Goal: Task Accomplishment & Management: Manage account settings

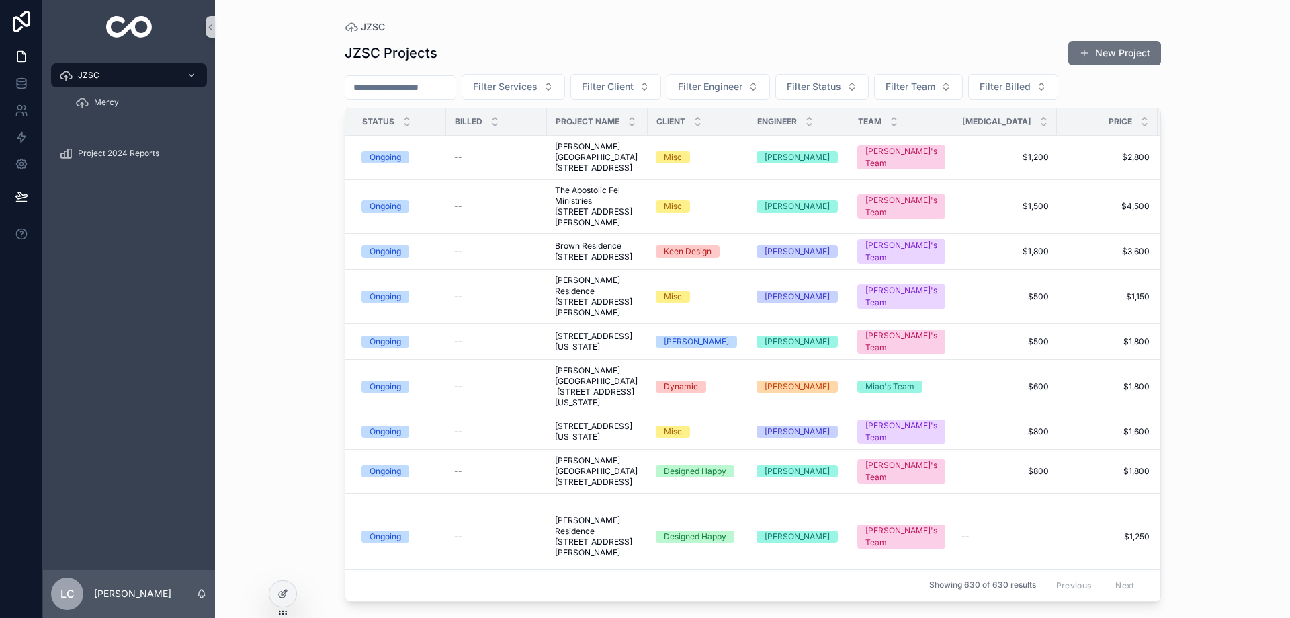
click at [421, 90] on input "scrollable content" at bounding box center [400, 87] width 110 height 19
type input "******"
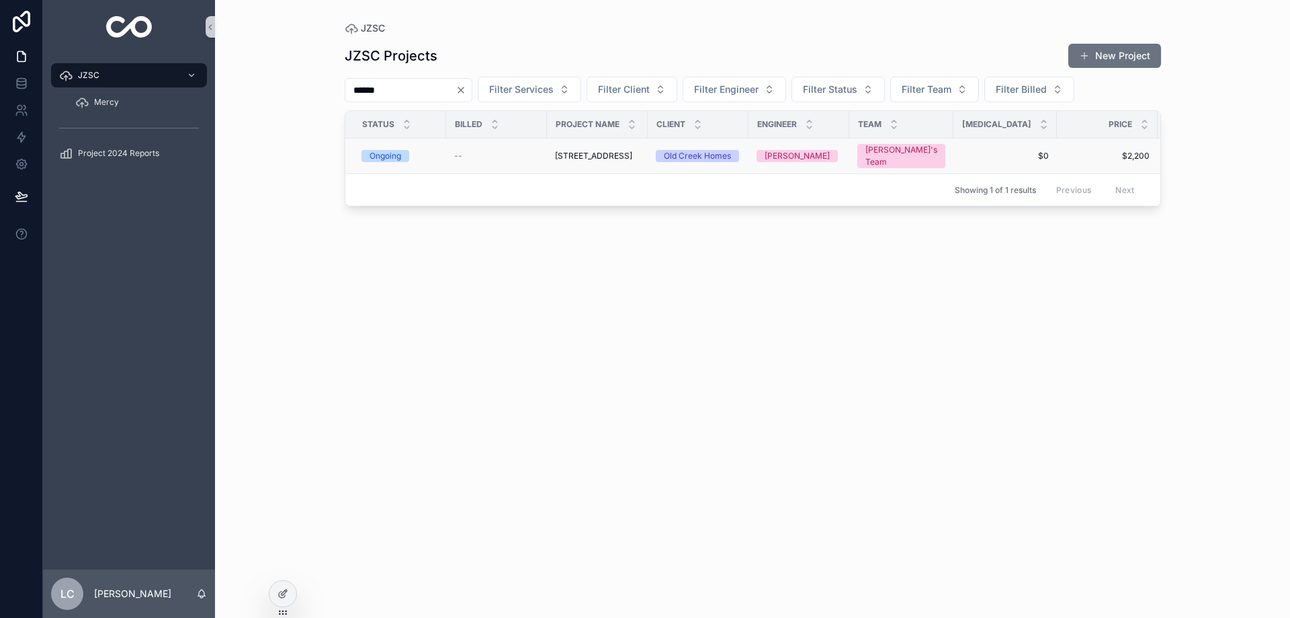
click at [591, 155] on span "[STREET_ADDRESS]" at bounding box center [593, 156] width 77 height 11
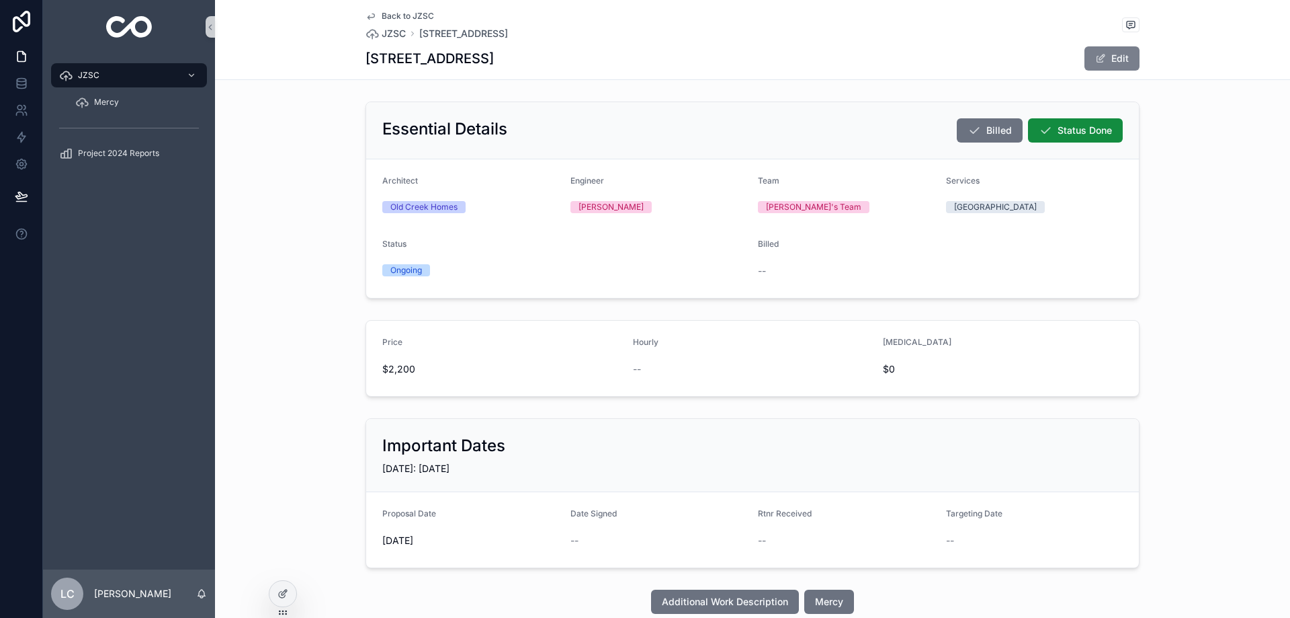
click at [1098, 67] on button "Edit" at bounding box center [1112, 58] width 55 height 24
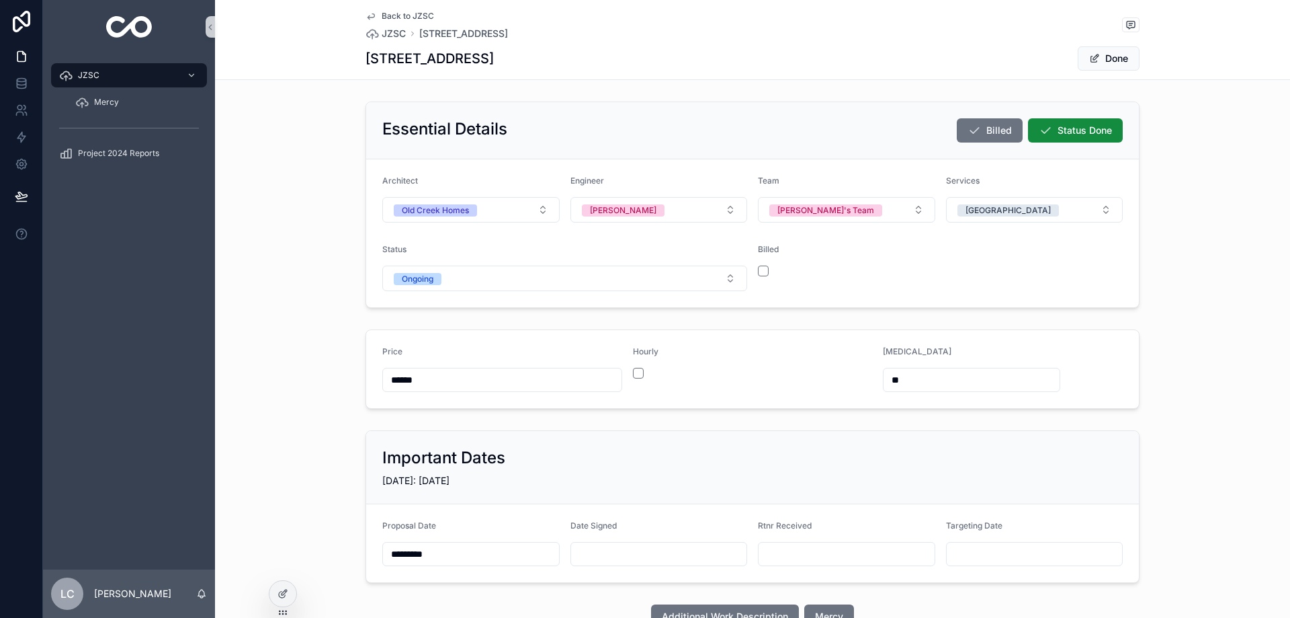
click at [635, 548] on input "scrollable content" at bounding box center [659, 553] width 176 height 19
click at [737, 491] on button "28" at bounding box center [738, 491] width 24 height 24
type input "*********"
click at [1110, 63] on span "Done" at bounding box center [1109, 58] width 62 height 24
click at [1111, 56] on button "Done" at bounding box center [1109, 58] width 62 height 24
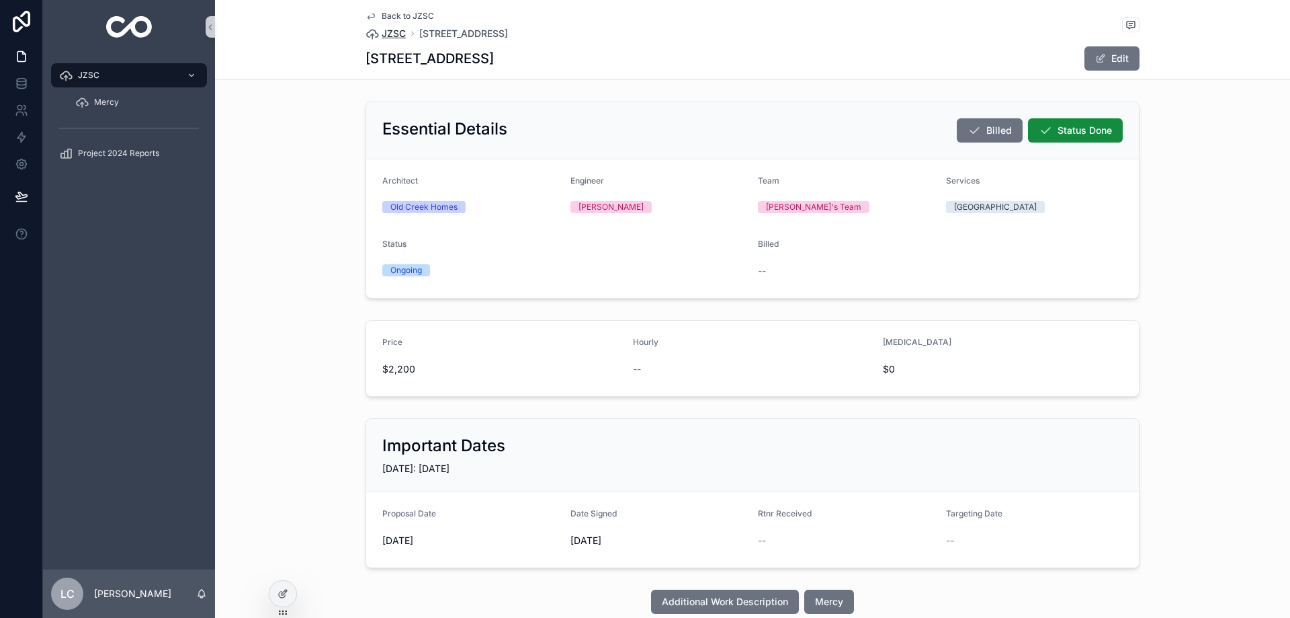
click at [395, 32] on span "JZSC" at bounding box center [394, 33] width 24 height 13
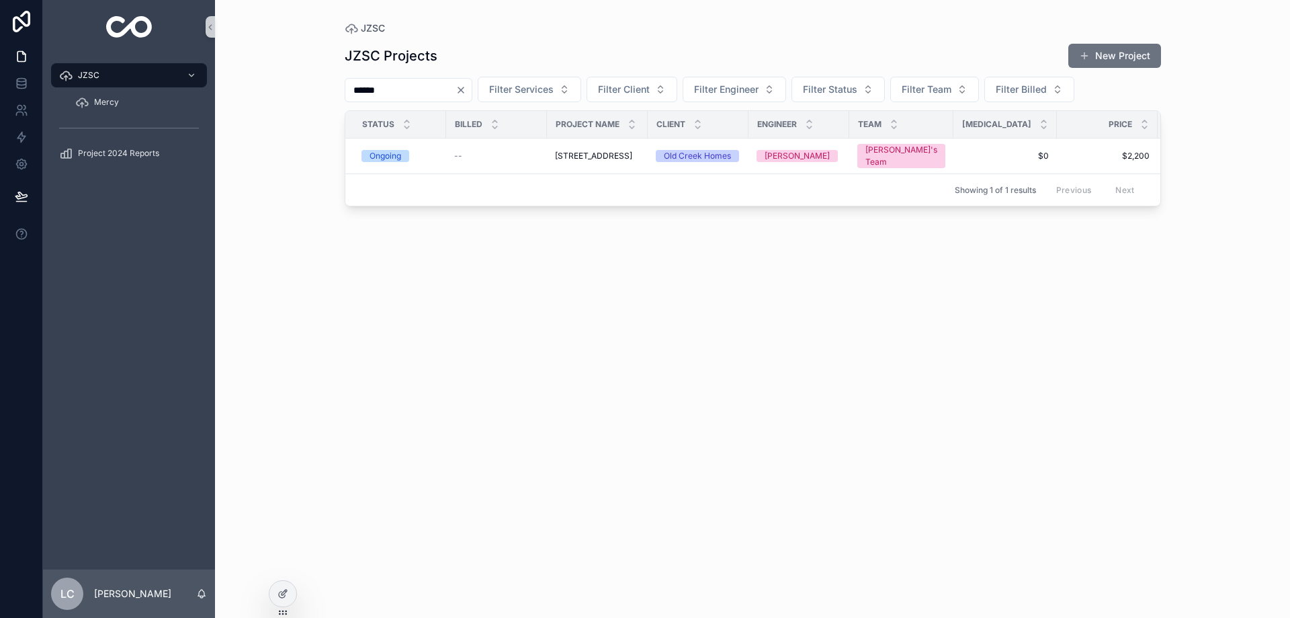
click at [466, 91] on icon "Clear" at bounding box center [461, 90] width 11 height 11
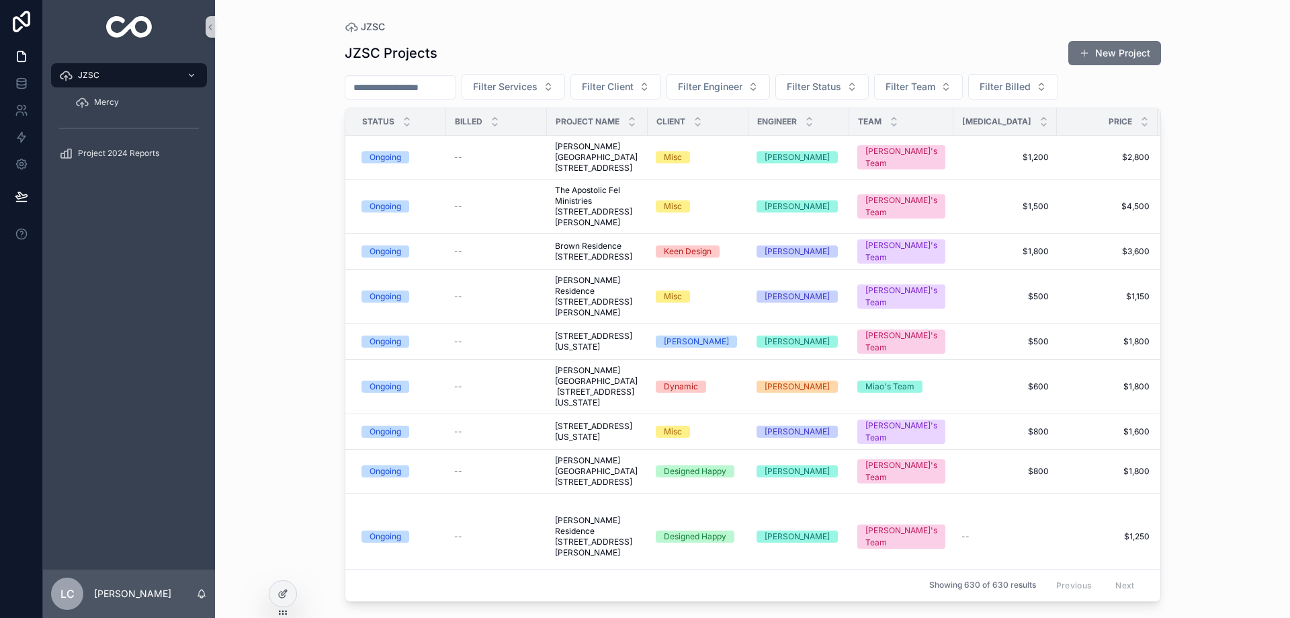
click at [396, 92] on input "scrollable content" at bounding box center [400, 87] width 110 height 19
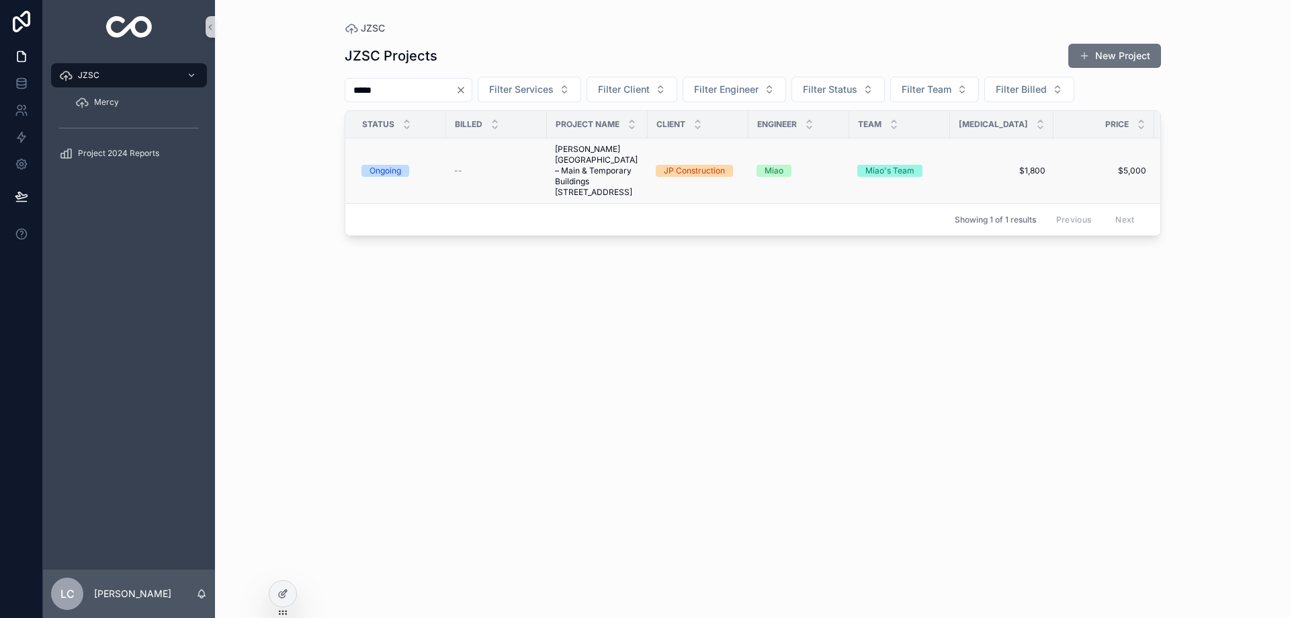
type input "*****"
click at [574, 175] on span "[PERSON_NAME][GEOGRAPHIC_DATA] – Main & Temporary Buildings [STREET_ADDRESS]" at bounding box center [597, 171] width 85 height 54
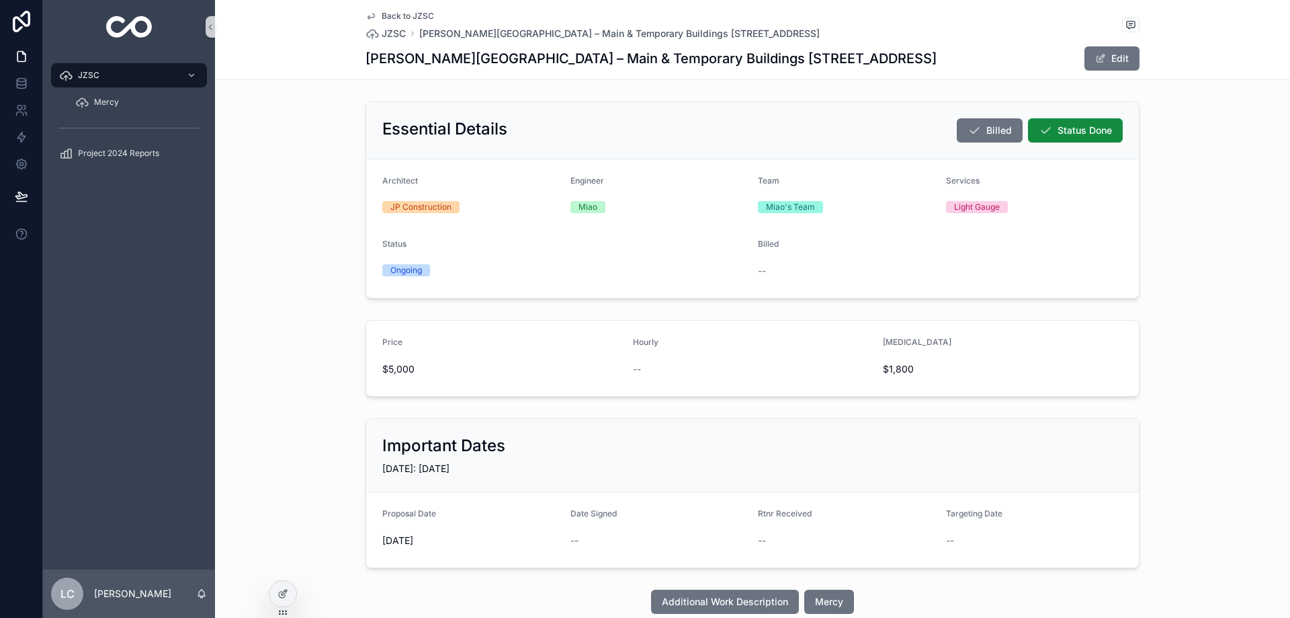
drag, startPoint x: 1122, startPoint y: 54, endPoint x: 974, endPoint y: 162, distance: 183.4
click at [1122, 54] on button "Edit" at bounding box center [1112, 58] width 55 height 24
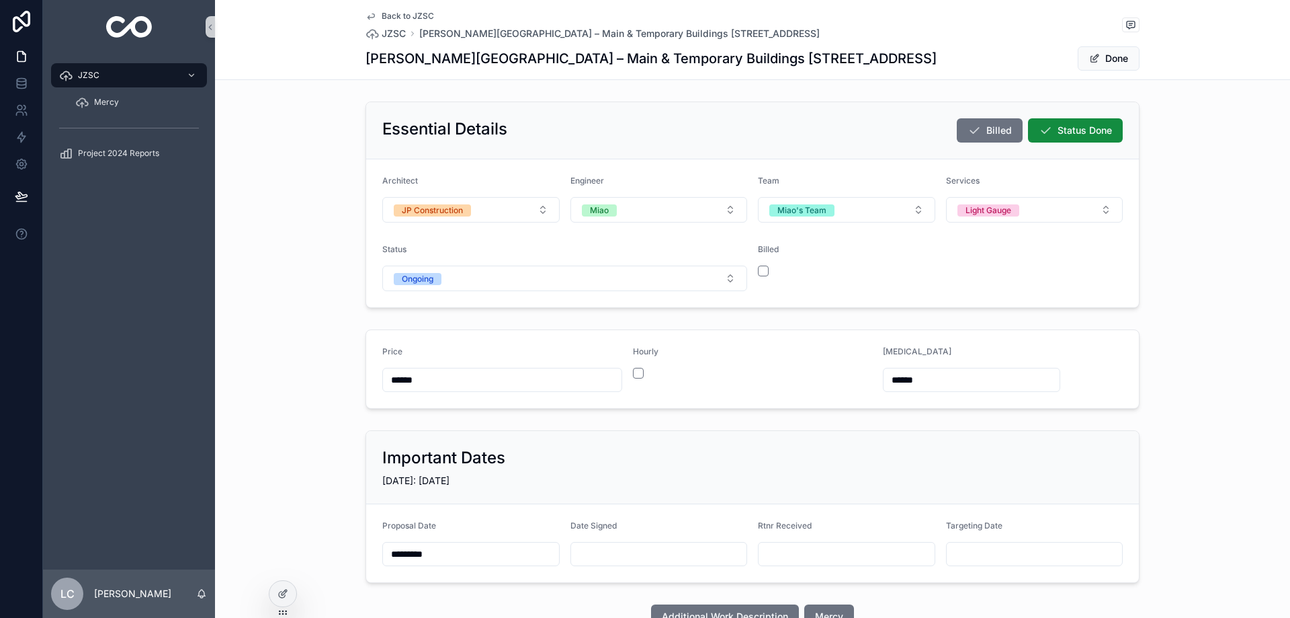
click at [616, 555] on input "scrollable content" at bounding box center [659, 553] width 176 height 19
click at [692, 459] on button "20" at bounding box center [692, 462] width 24 height 24
type input "*********"
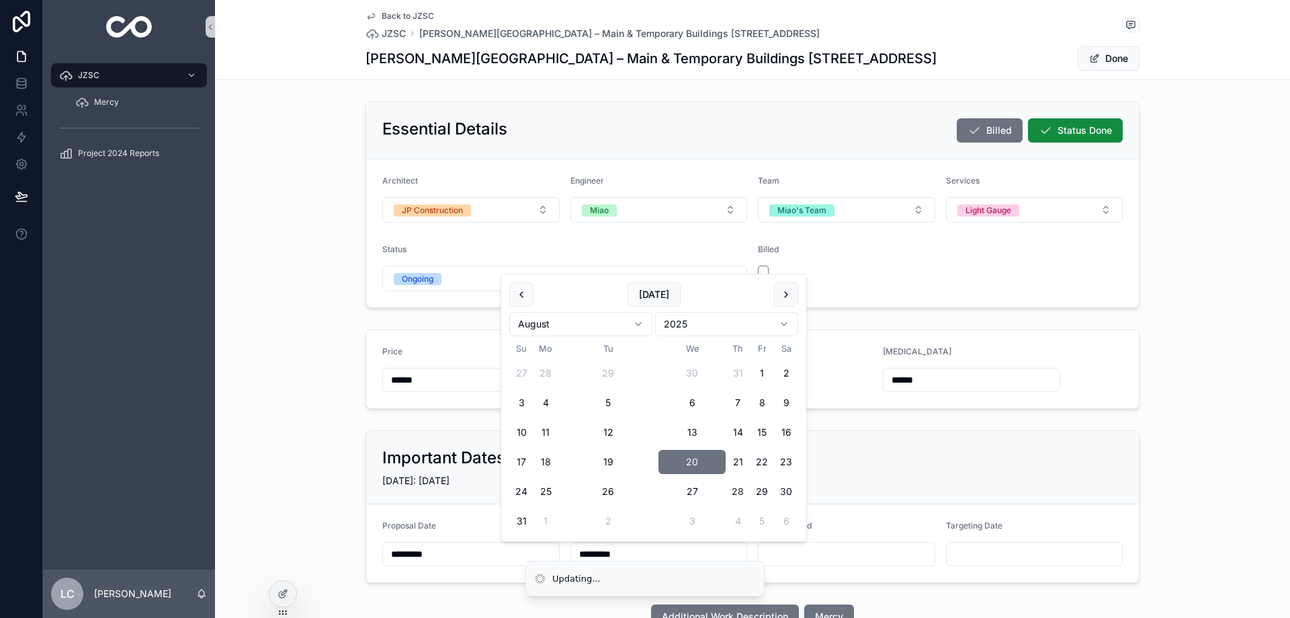
click at [1104, 62] on span "Done" at bounding box center [1109, 58] width 62 height 24
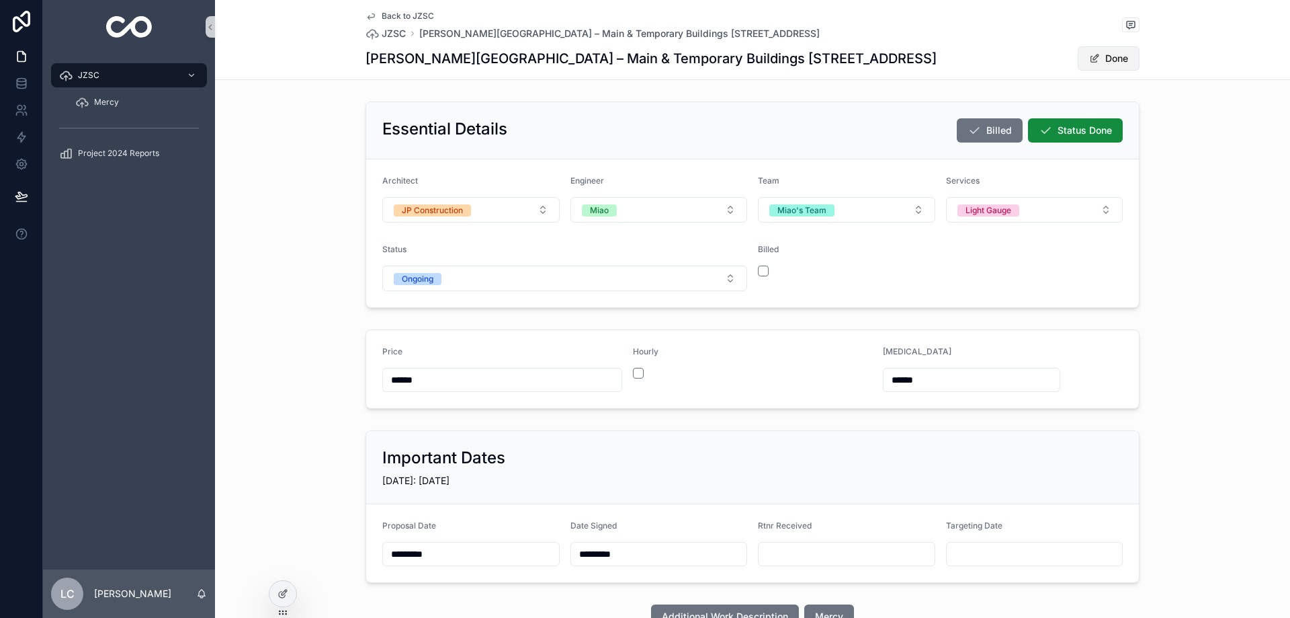
click at [1106, 62] on button "Done" at bounding box center [1109, 58] width 62 height 24
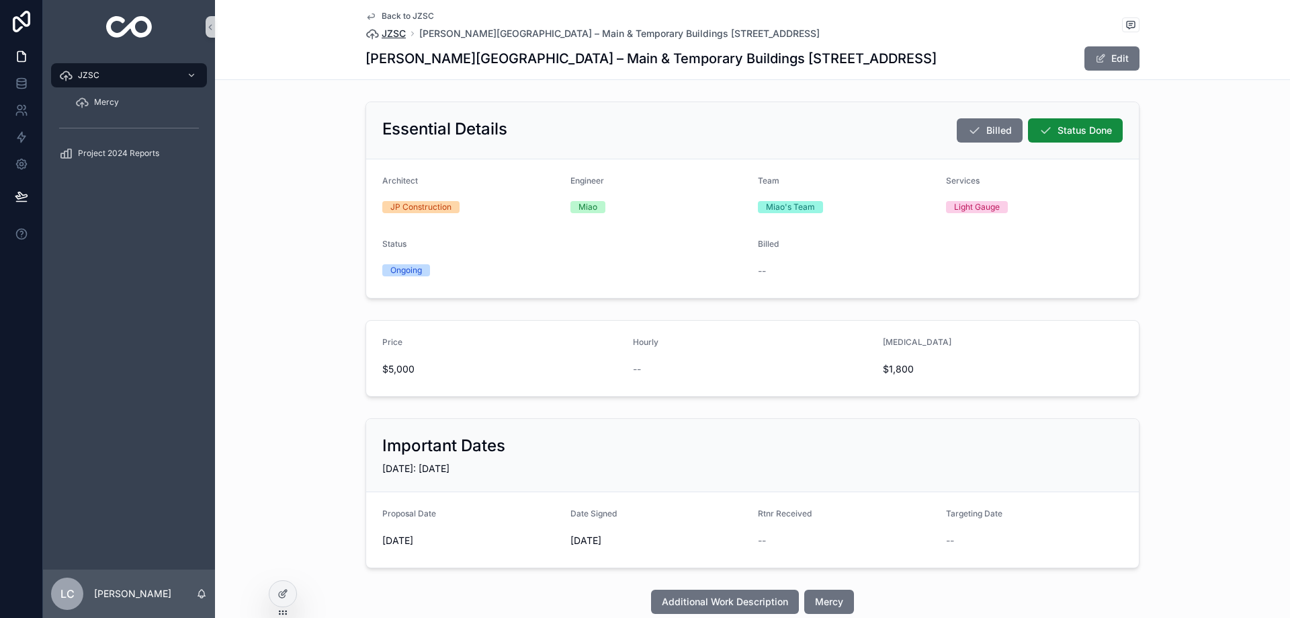
click at [397, 36] on span "JZSC" at bounding box center [394, 33] width 24 height 13
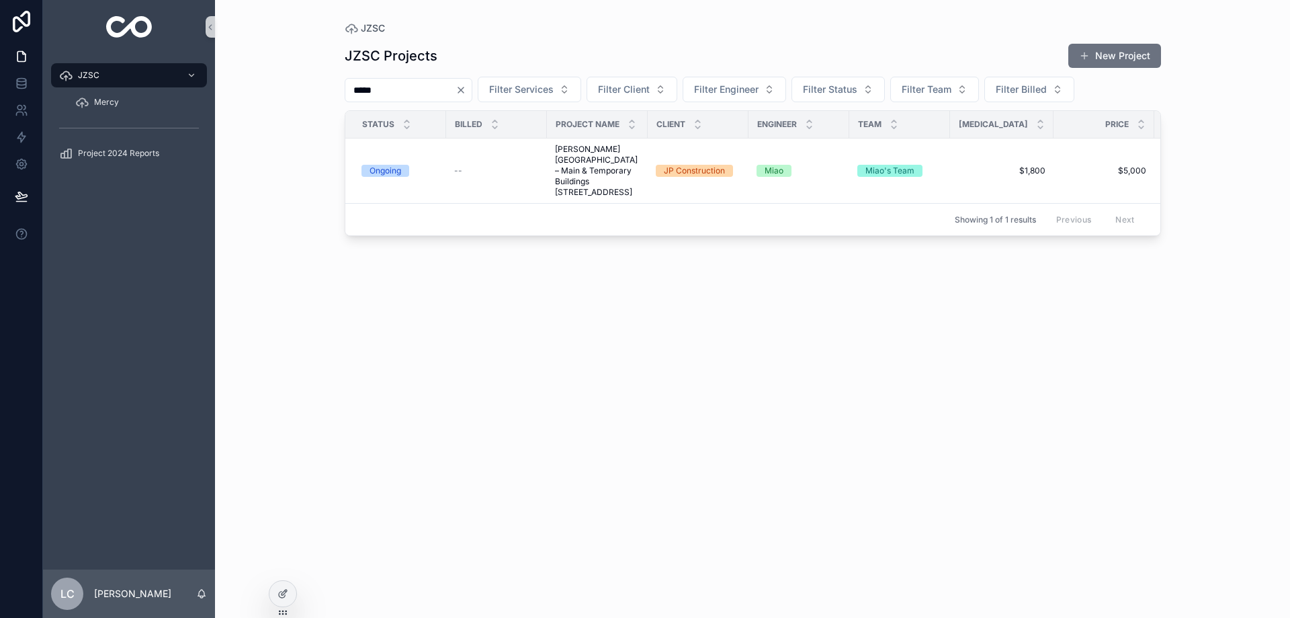
click at [466, 89] on icon "Clear" at bounding box center [461, 90] width 11 height 11
